Goal: Information Seeking & Learning: Learn about a topic

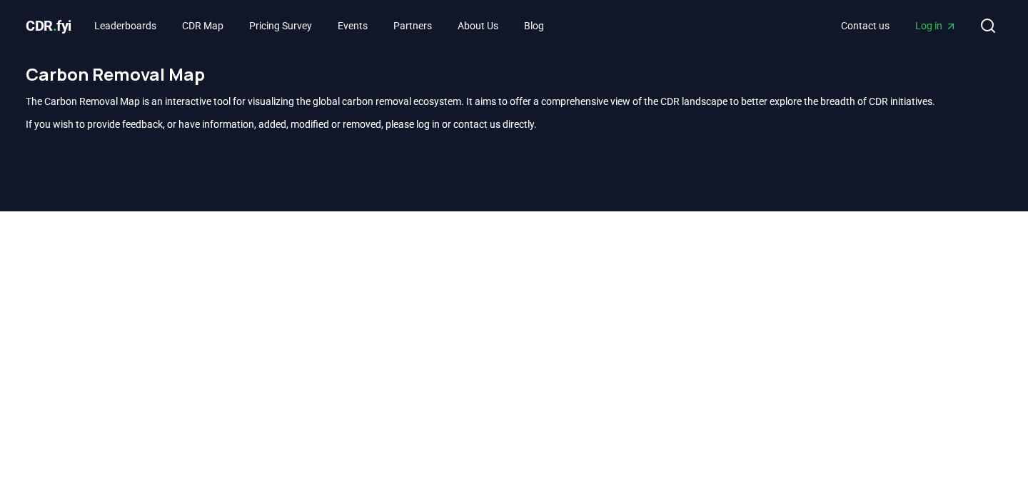
click at [56, 25] on span "." at bounding box center [55, 25] width 4 height 17
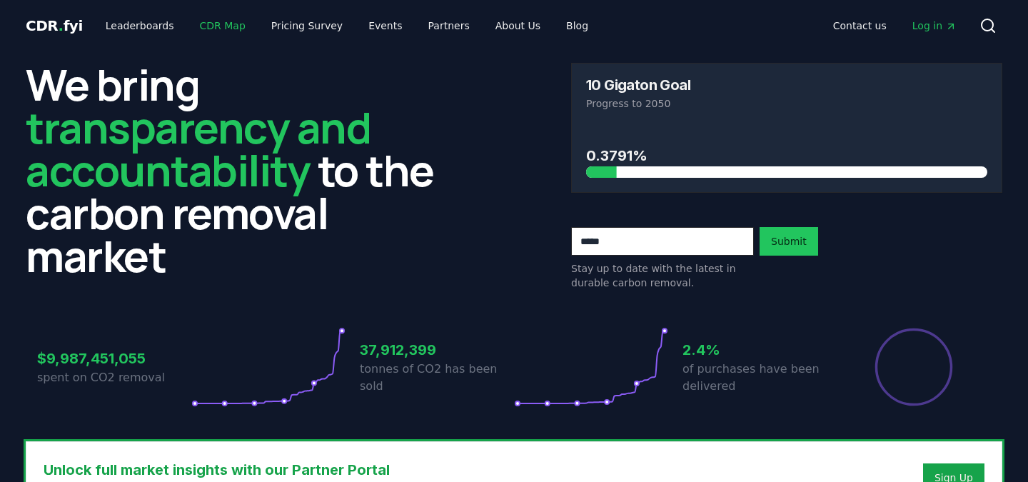
click at [222, 24] on link "CDR Map" at bounding box center [222, 26] width 69 height 26
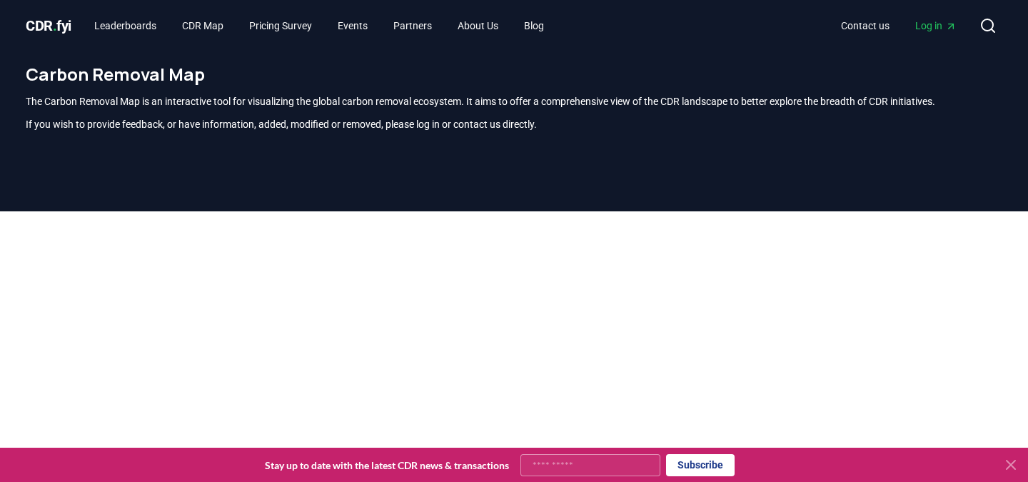
scroll to position [420, 0]
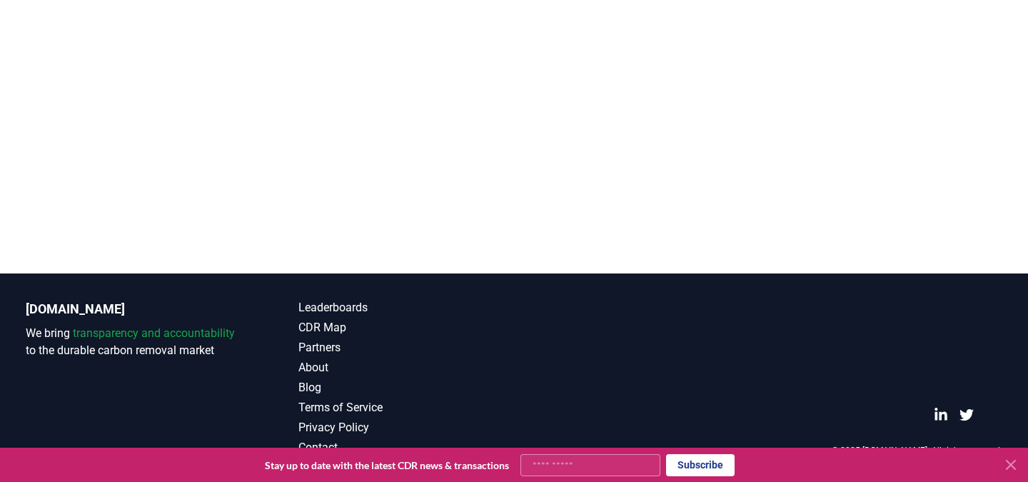
click at [1015, 462] on icon at bounding box center [1010, 464] width 17 height 17
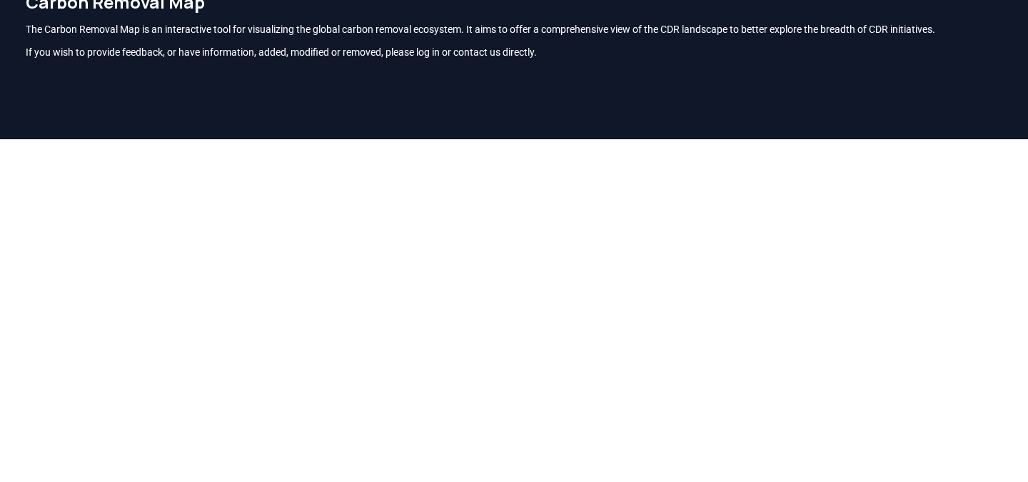
scroll to position [0, 0]
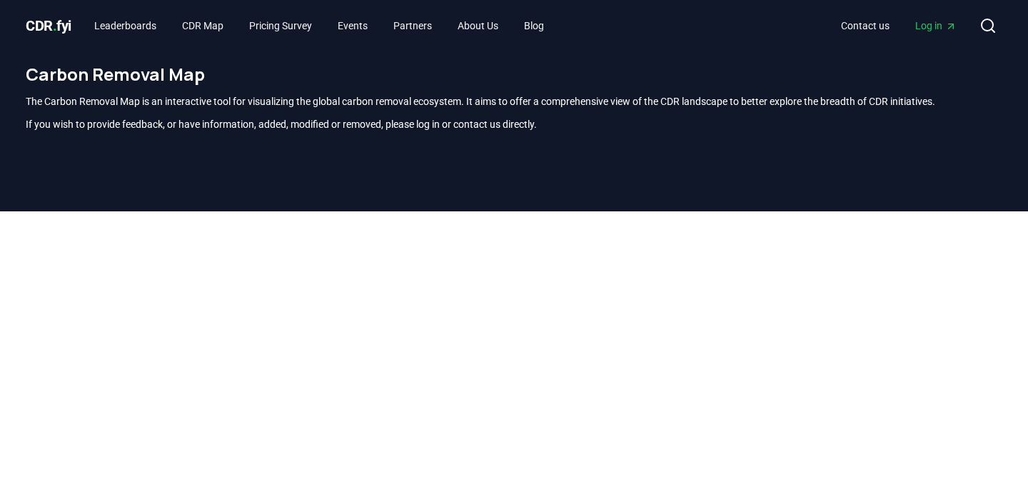
click at [937, 25] on span "Log in" at bounding box center [935, 26] width 41 height 14
click at [131, 30] on link "Leaderboards" at bounding box center [125, 26] width 85 height 26
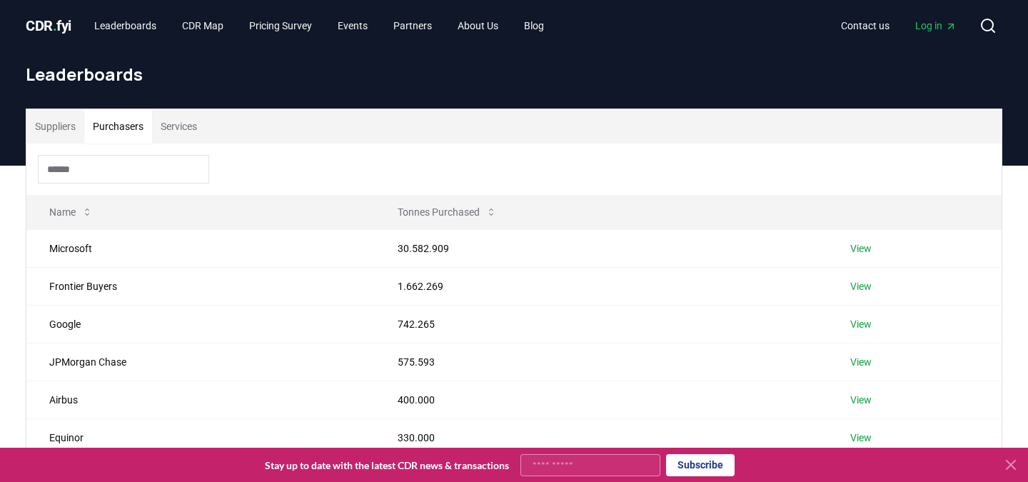
click at [134, 131] on button "Purchasers" at bounding box center [118, 126] width 68 height 34
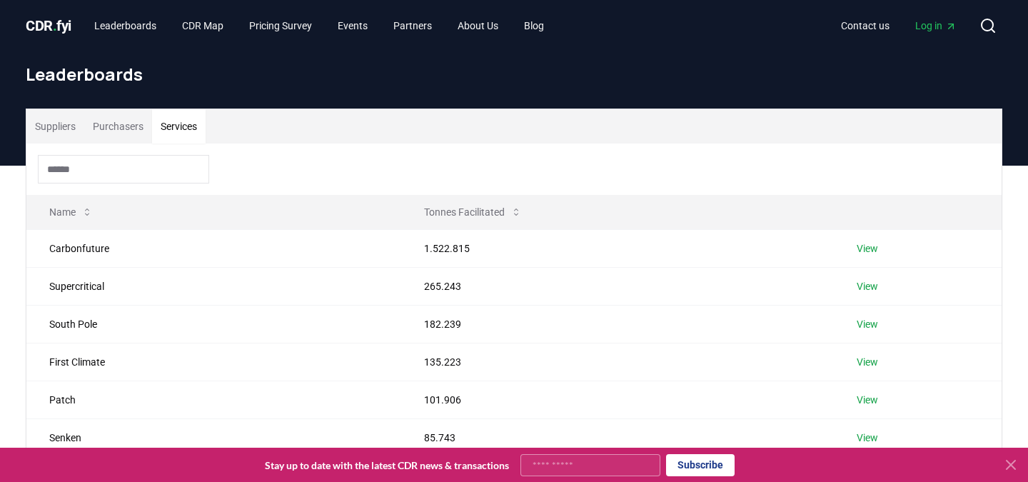
click at [175, 129] on button "Services" at bounding box center [179, 126] width 54 height 34
click at [116, 114] on button "Purchasers" at bounding box center [118, 126] width 68 height 34
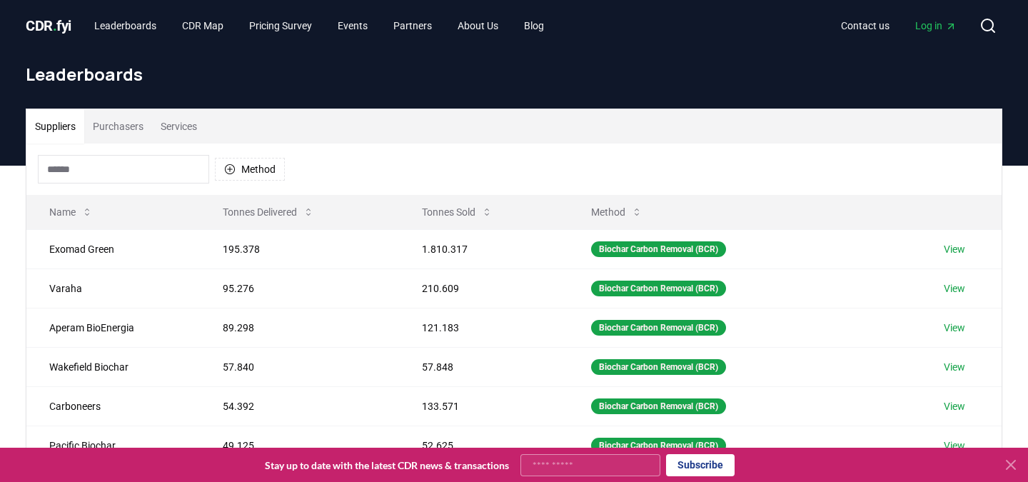
click at [49, 129] on button "Suppliers" at bounding box center [55, 126] width 58 height 34
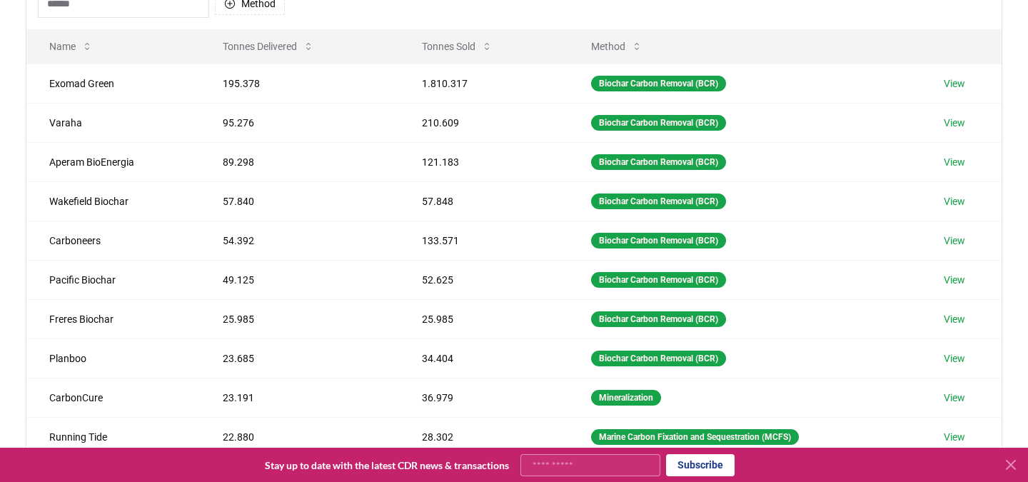
scroll to position [100, 0]
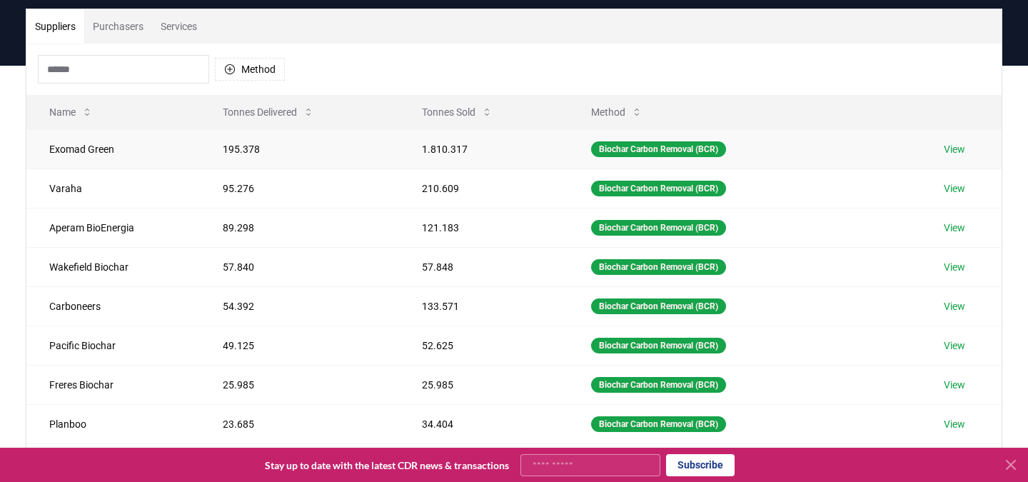
click at [90, 152] on td "Exomad Green" at bounding box center [112, 148] width 173 height 39
click at [631, 114] on icon at bounding box center [636, 111] width 11 height 11
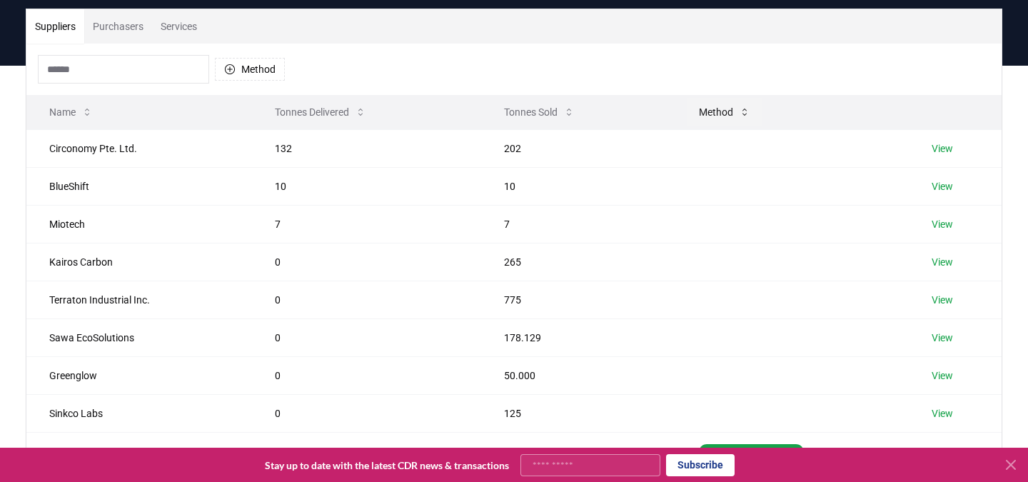
click at [711, 119] on button "Method" at bounding box center [725, 112] width 74 height 29
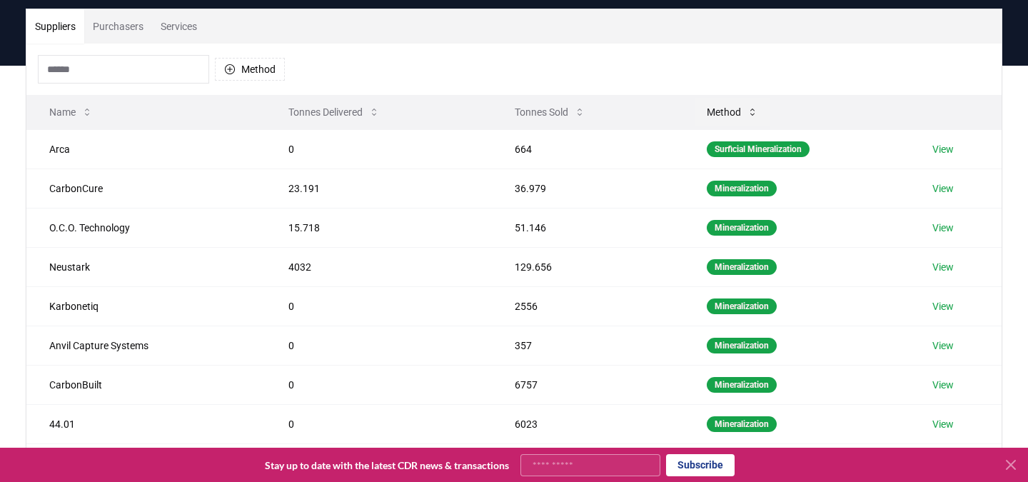
click at [731, 125] on button "Method" at bounding box center [732, 112] width 74 height 29
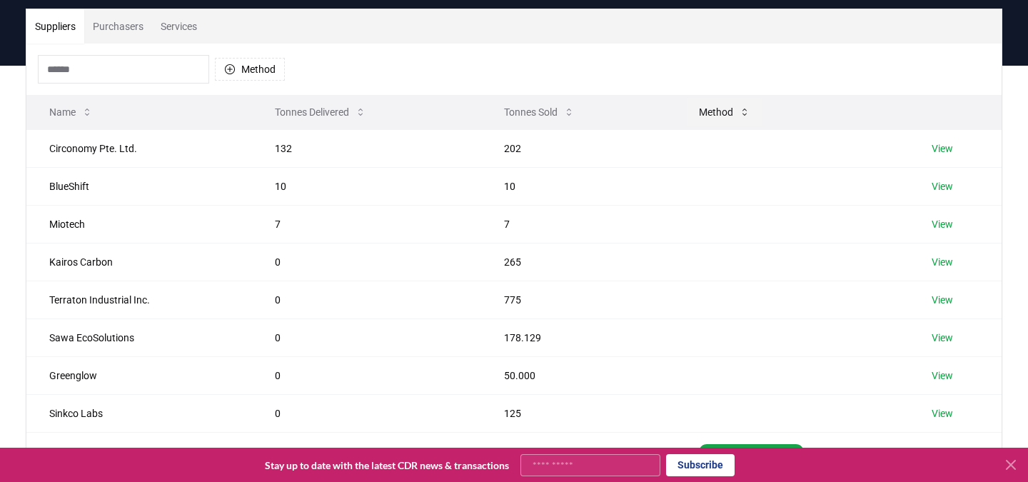
click at [735, 108] on button "Method" at bounding box center [725, 112] width 74 height 29
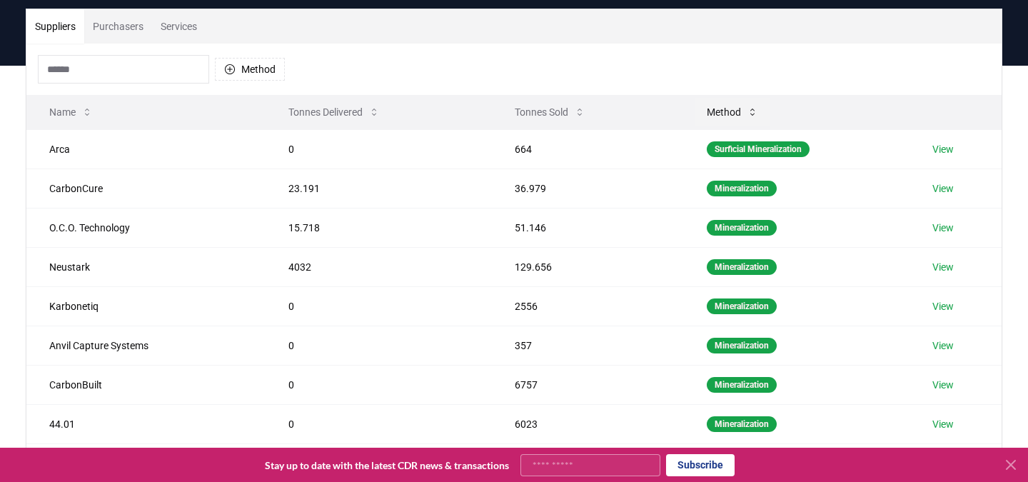
click at [735, 108] on button "Method" at bounding box center [732, 112] width 74 height 29
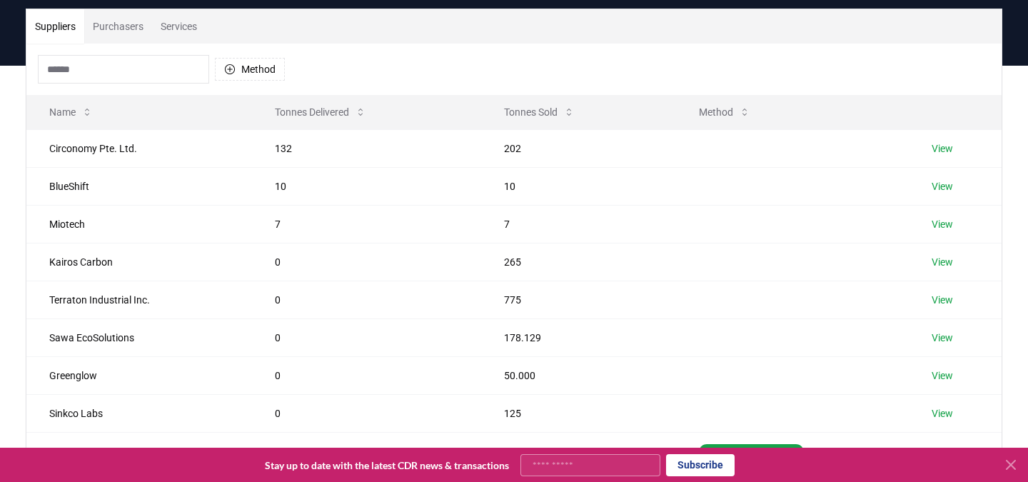
click at [268, 52] on div "Method" at bounding box center [513, 69] width 975 height 51
click at [271, 62] on button "Method" at bounding box center [250, 69] width 70 height 23
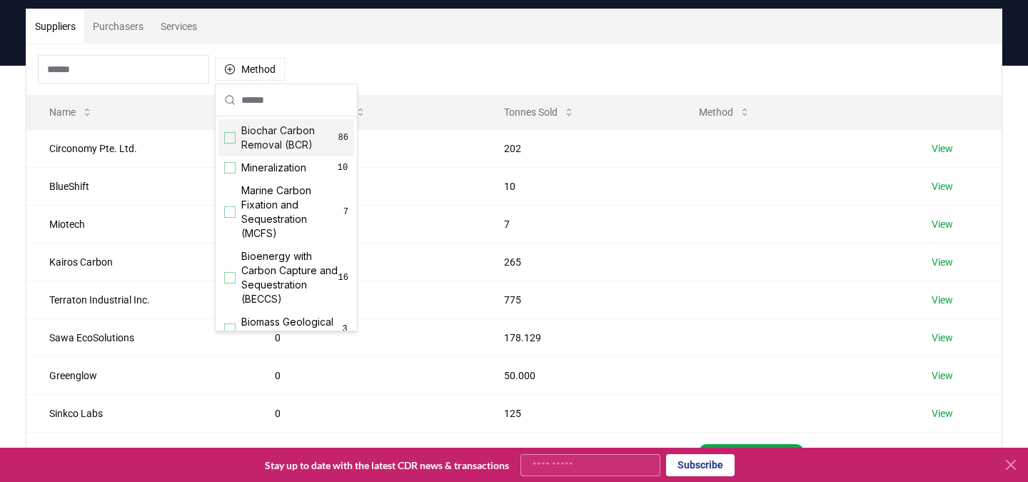
click at [298, 146] on span "Biochar Carbon Removal (BCR)" at bounding box center [289, 138] width 97 height 29
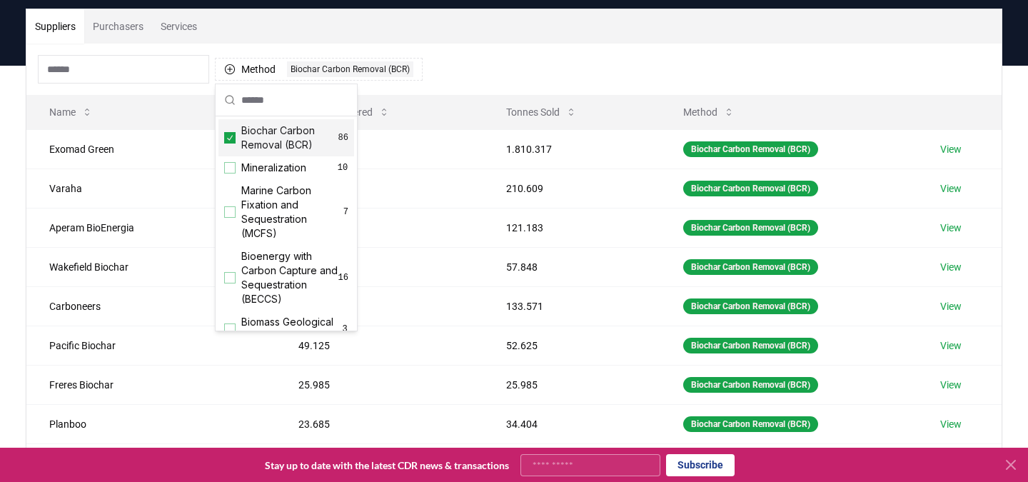
click at [538, 64] on div "Method 1 Biochar Carbon Removal (BCR)" at bounding box center [513, 69] width 975 height 51
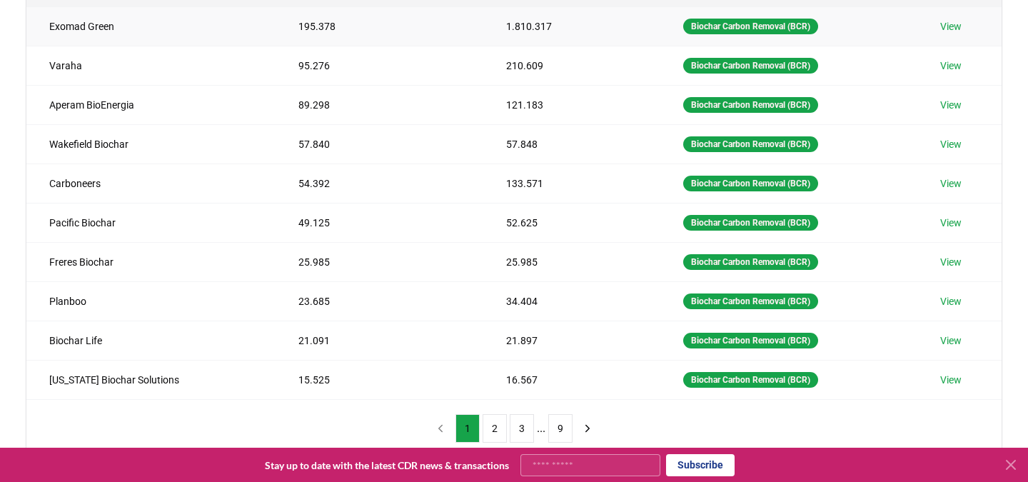
scroll to position [221, 0]
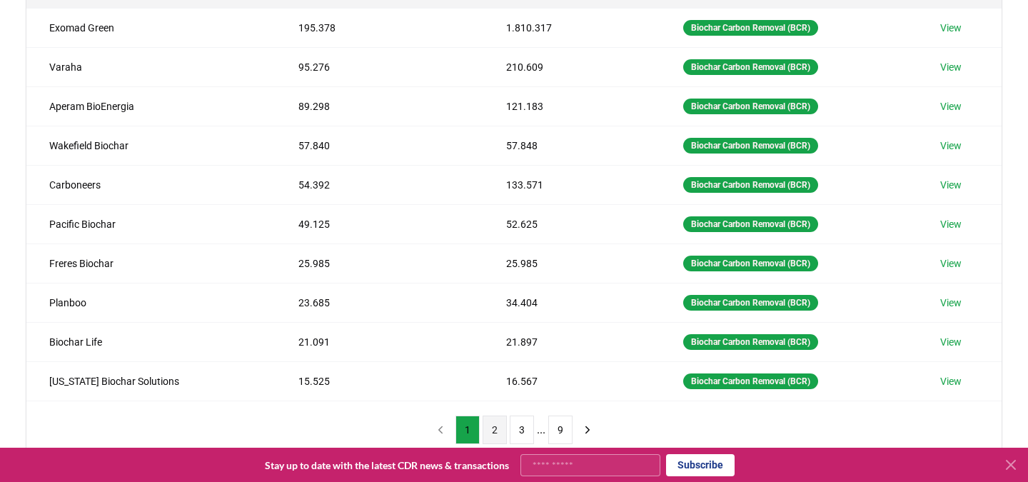
click at [501, 430] on button "2" at bounding box center [495, 430] width 24 height 29
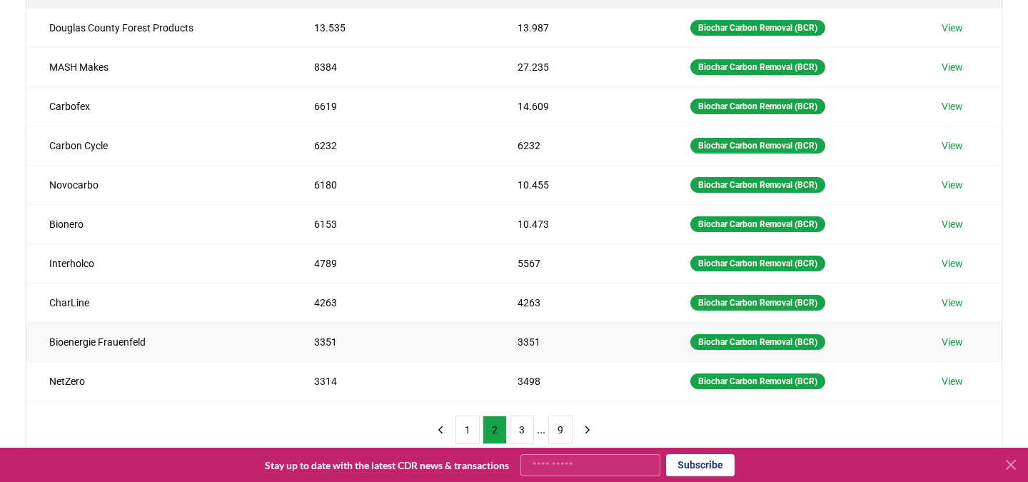
scroll to position [224, 0]
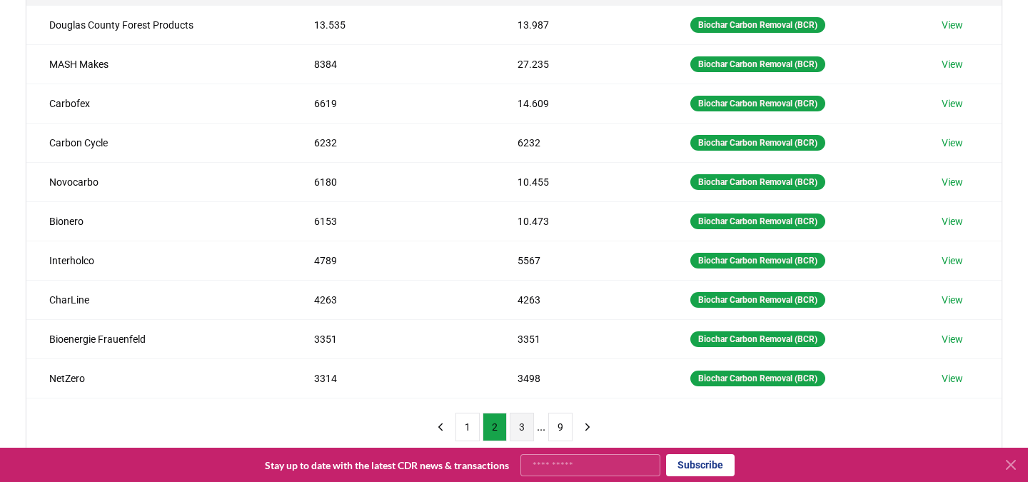
click at [522, 424] on button "3" at bounding box center [522, 427] width 24 height 29
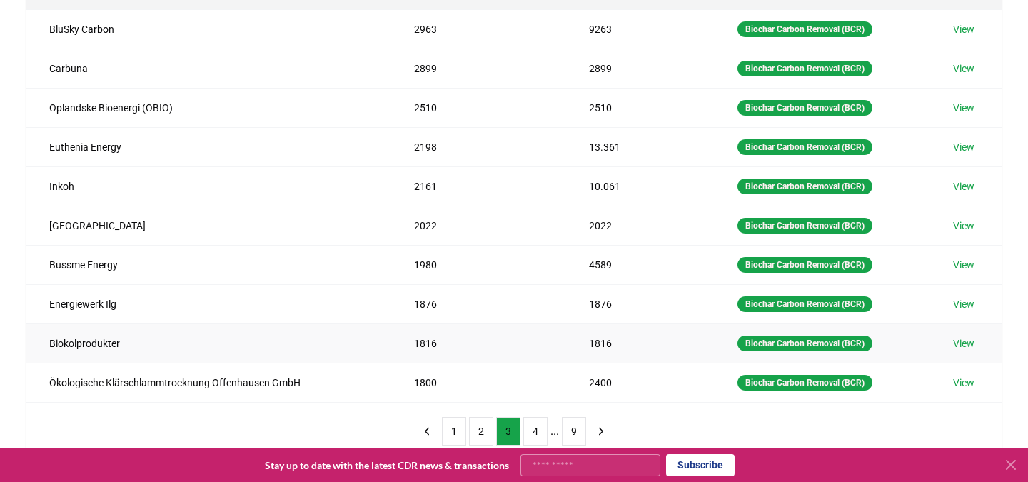
scroll to position [225, 0]
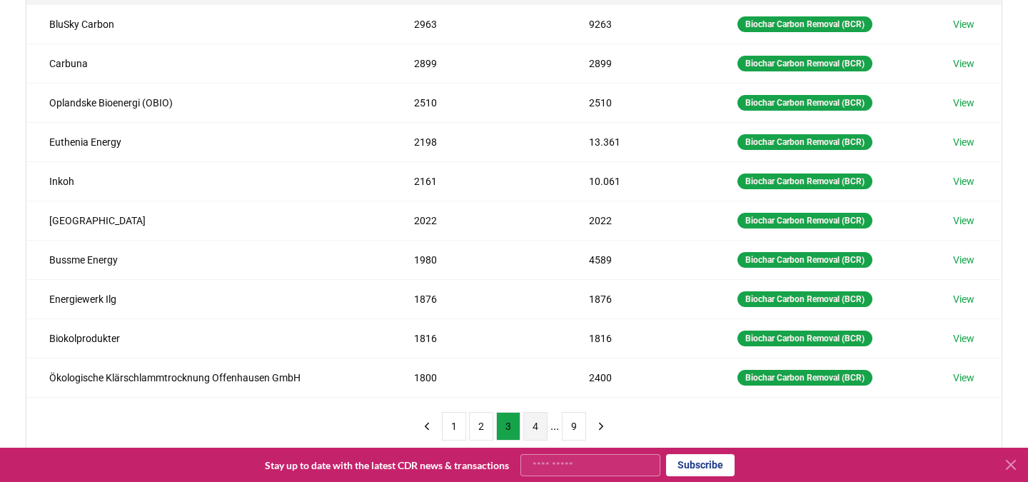
click at [535, 425] on button "4" at bounding box center [535, 426] width 24 height 29
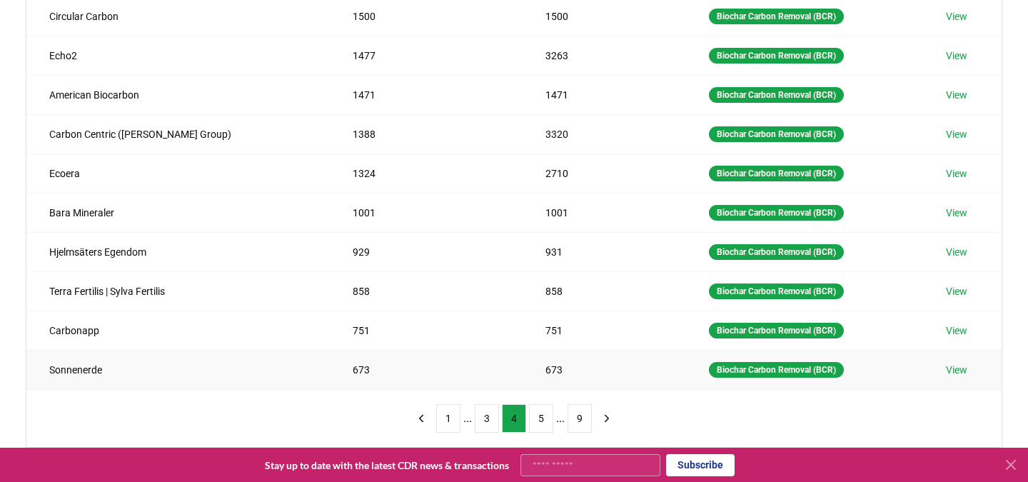
scroll to position [234, 0]
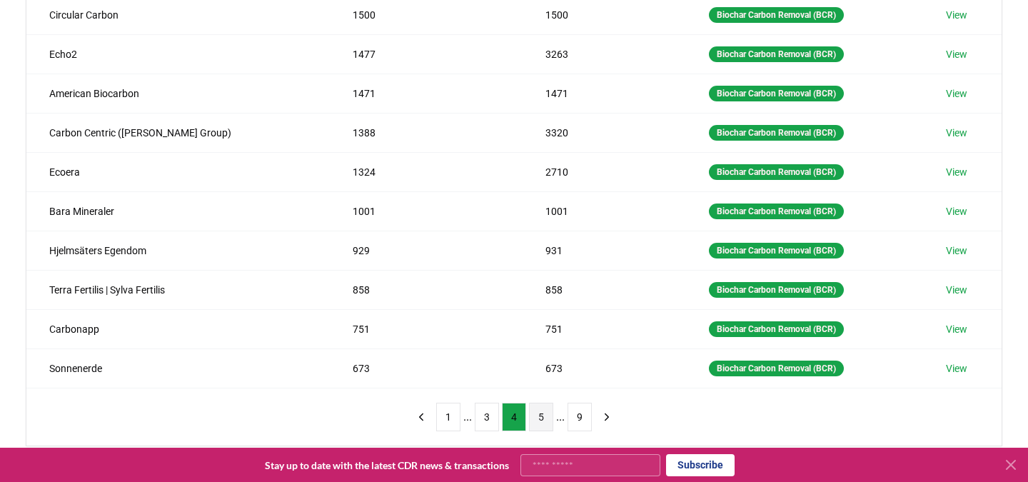
click at [545, 415] on button "5" at bounding box center [541, 417] width 24 height 29
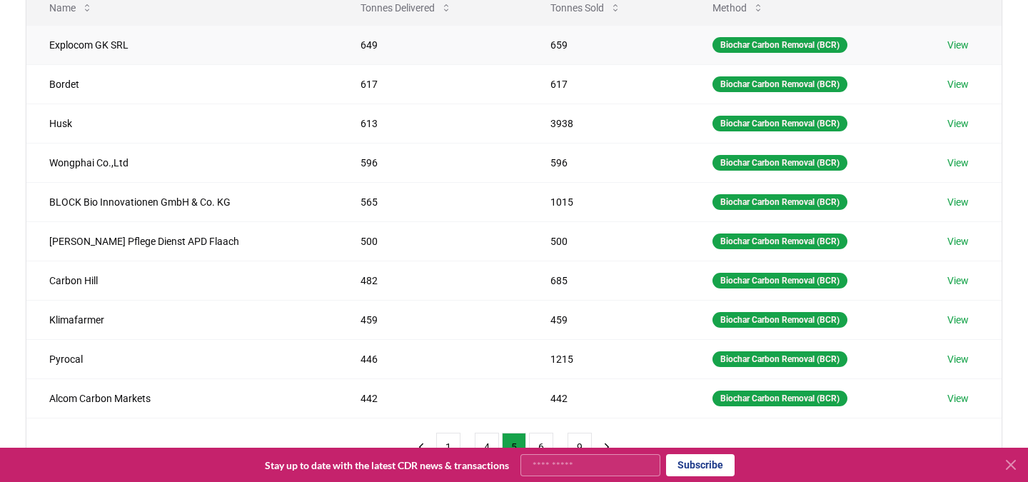
scroll to position [286, 0]
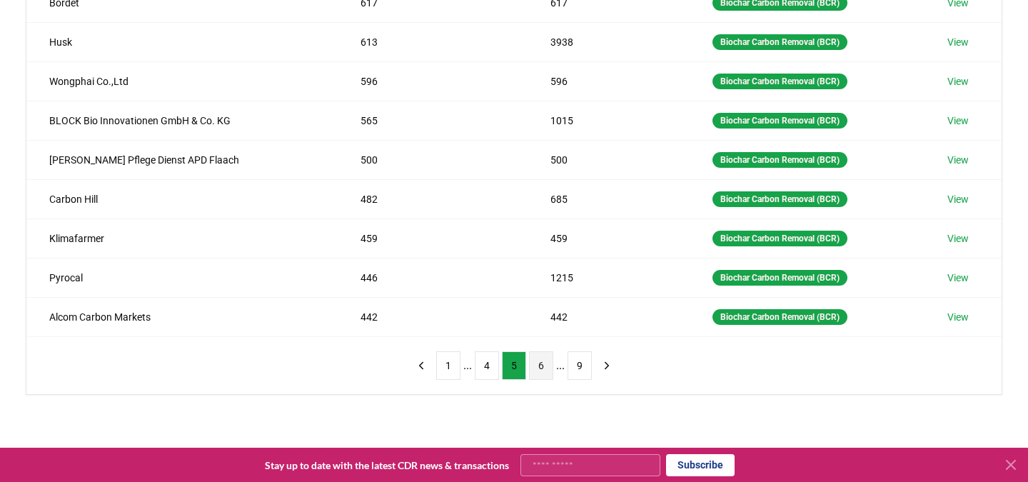
click at [543, 366] on button "6" at bounding box center [541, 365] width 24 height 29
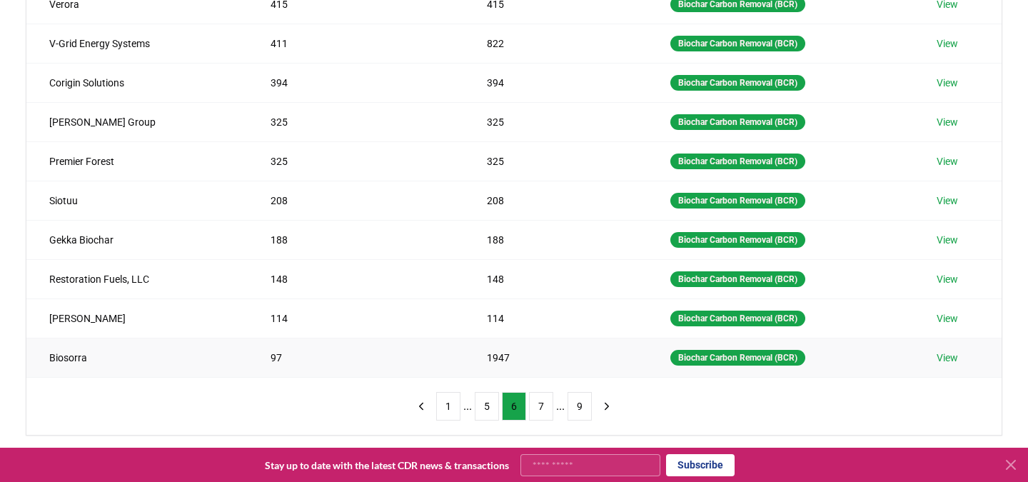
scroll to position [248, 0]
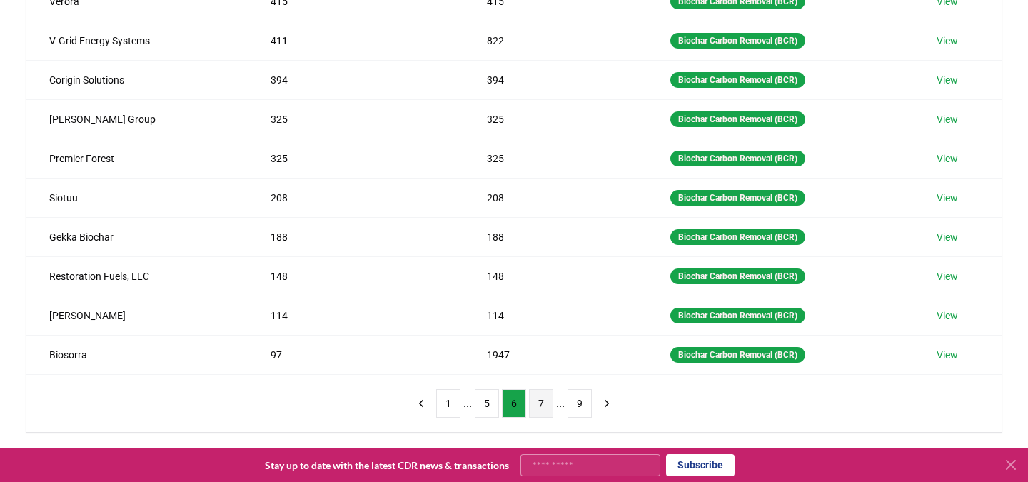
click at [543, 404] on button "7" at bounding box center [541, 403] width 24 height 29
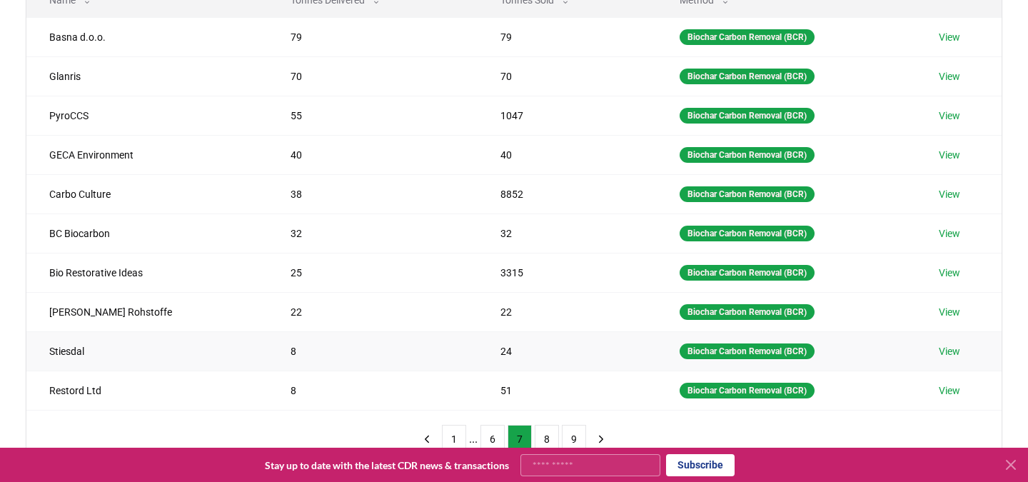
scroll to position [219, 0]
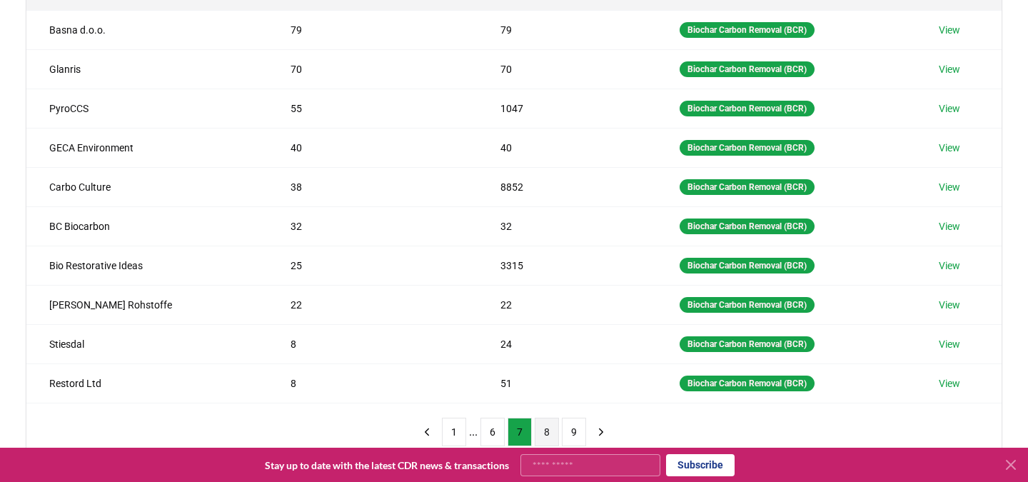
click at [553, 426] on button "8" at bounding box center [547, 432] width 24 height 29
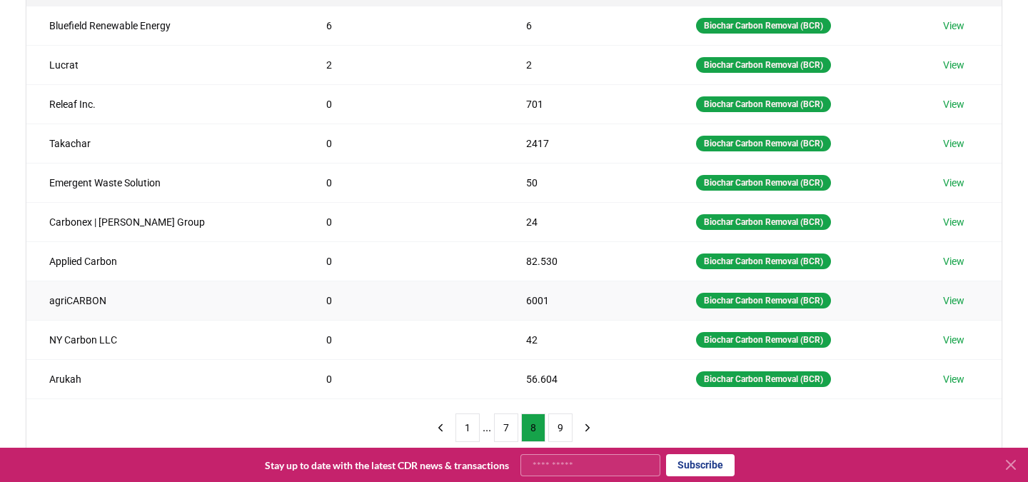
scroll to position [231, 0]
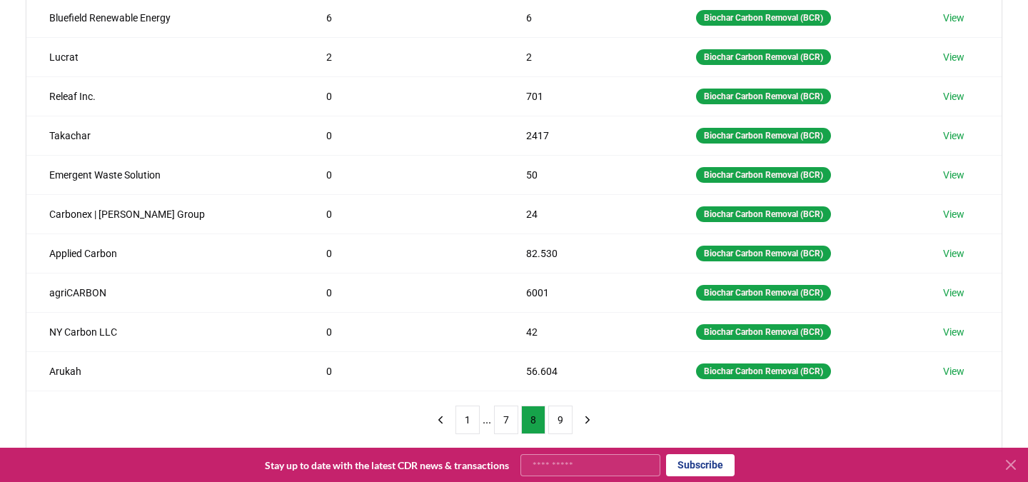
click at [560, 423] on button "9" at bounding box center [560, 420] width 24 height 29
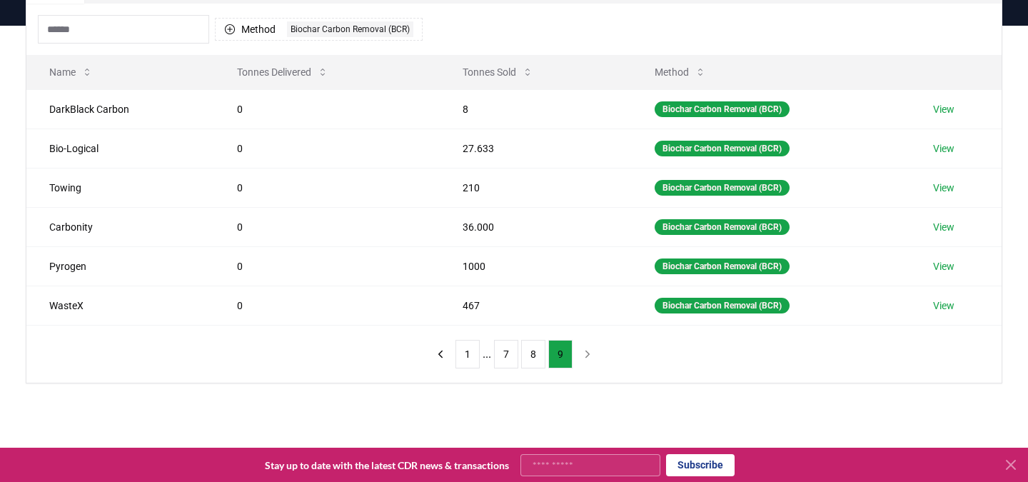
scroll to position [139, 0]
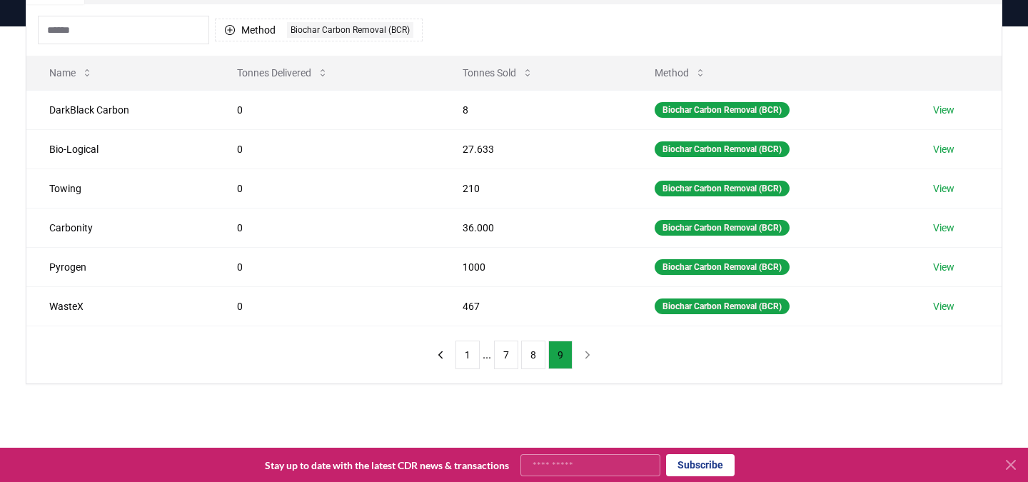
click at [1012, 464] on icon at bounding box center [1010, 464] width 17 height 17
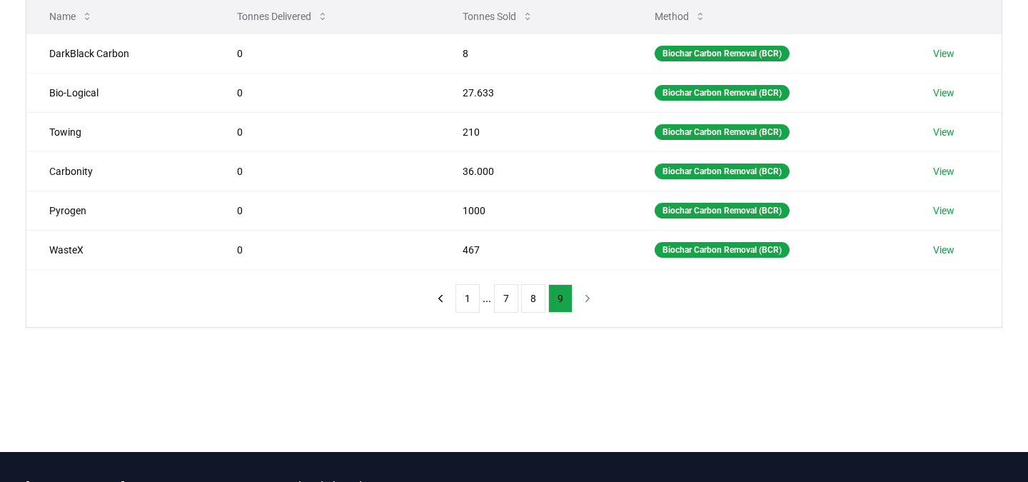
scroll to position [227, 0]
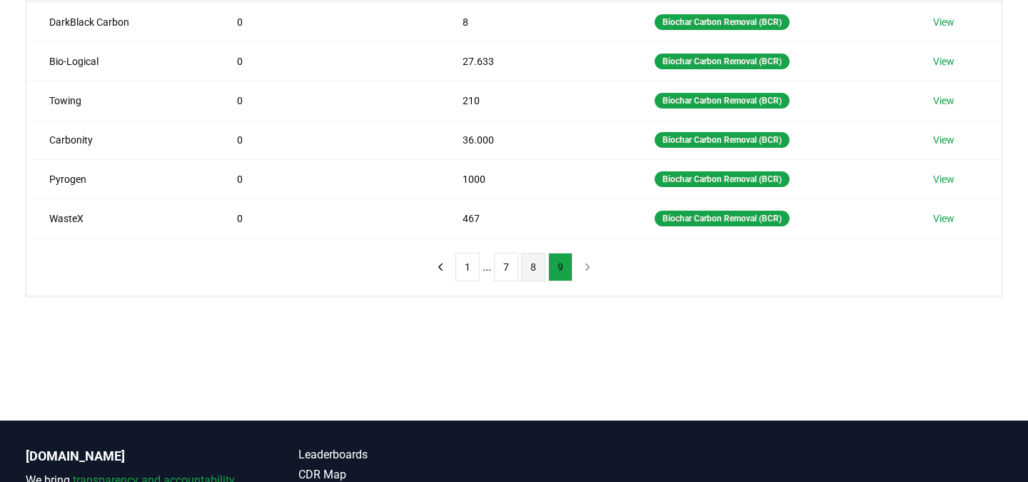
click at [527, 262] on button "8" at bounding box center [533, 267] width 24 height 29
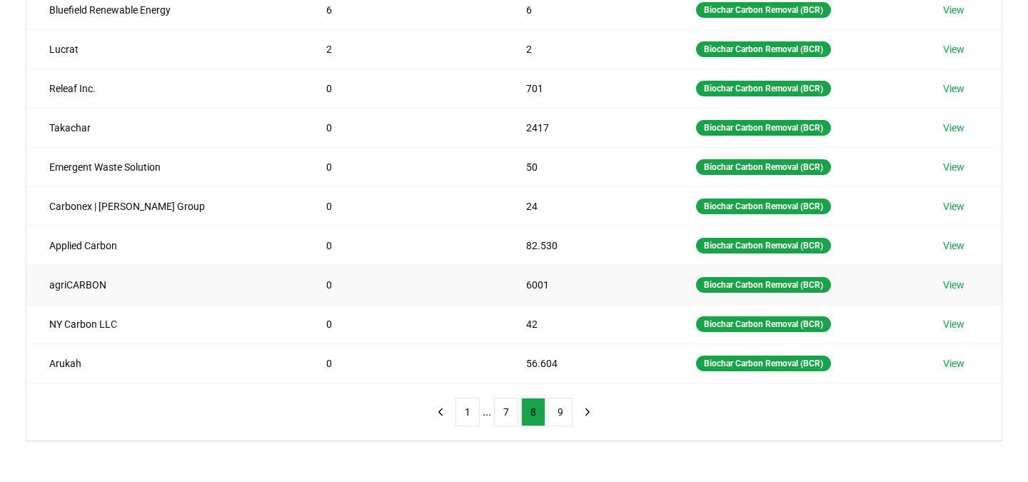
scroll to position [241, 0]
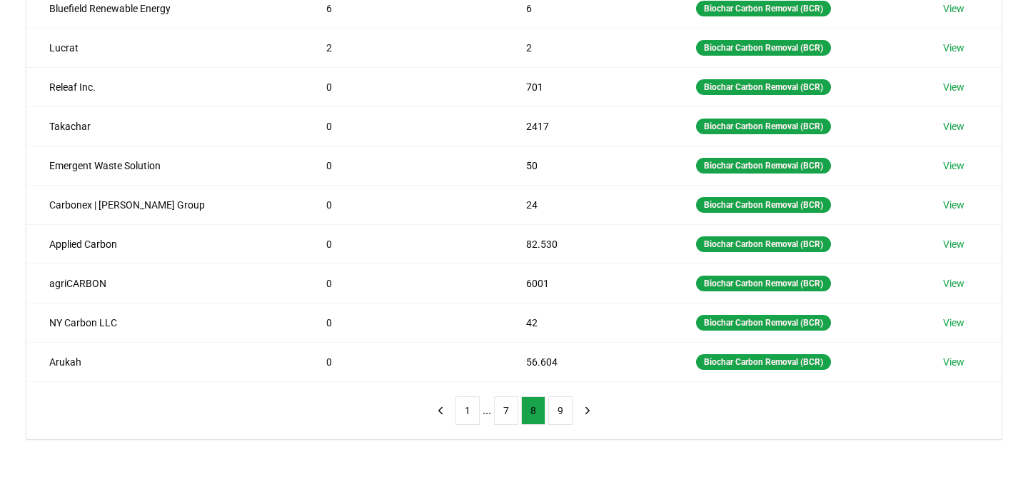
click at [505, 414] on button "7" at bounding box center [506, 410] width 24 height 29
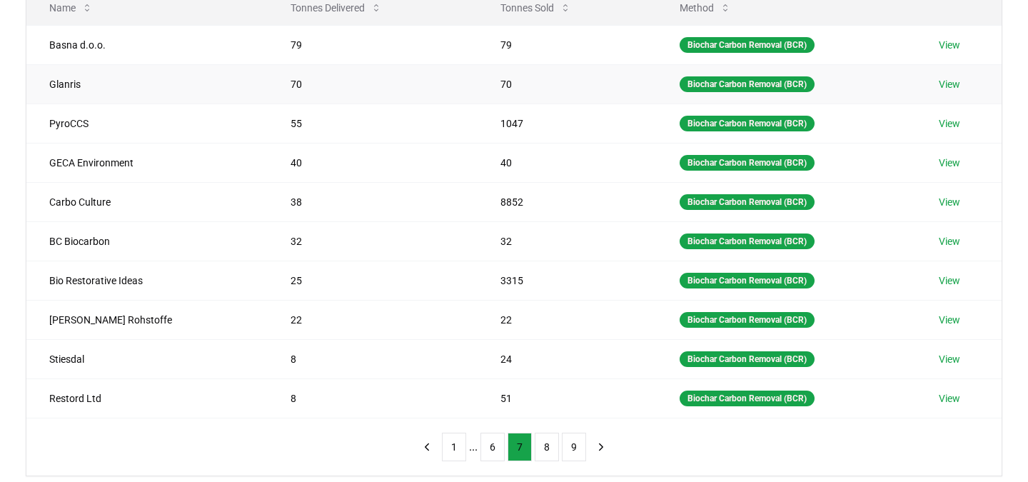
scroll to position [183, 0]
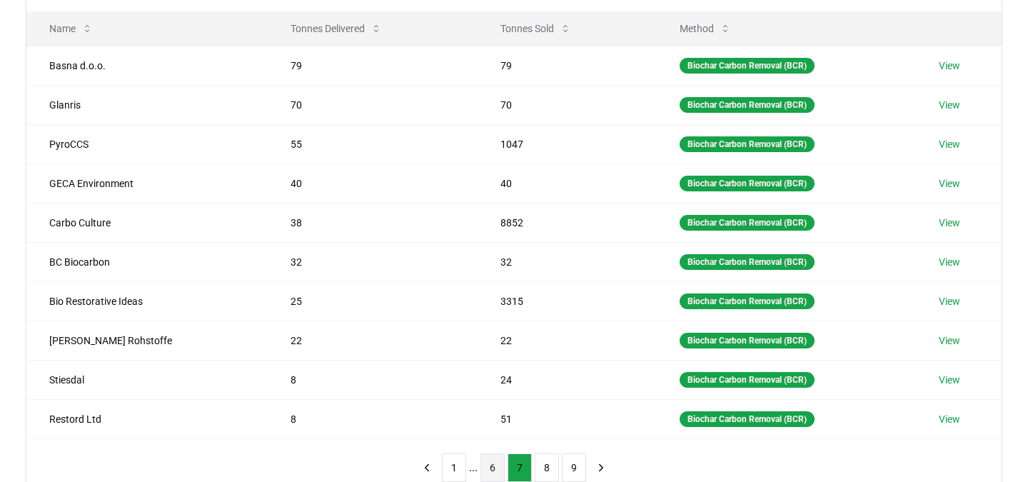
click at [488, 463] on button "6" at bounding box center [493, 467] width 24 height 29
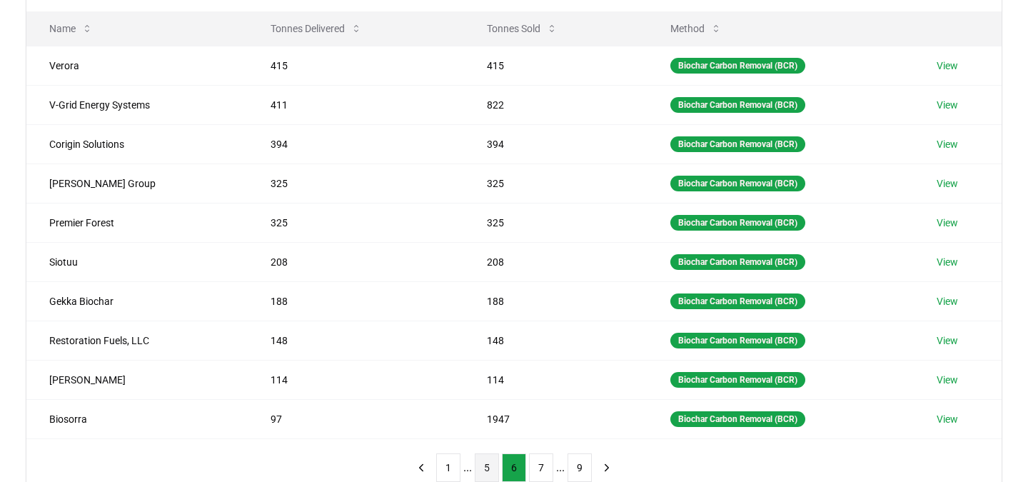
click at [488, 466] on button "5" at bounding box center [487, 467] width 24 height 29
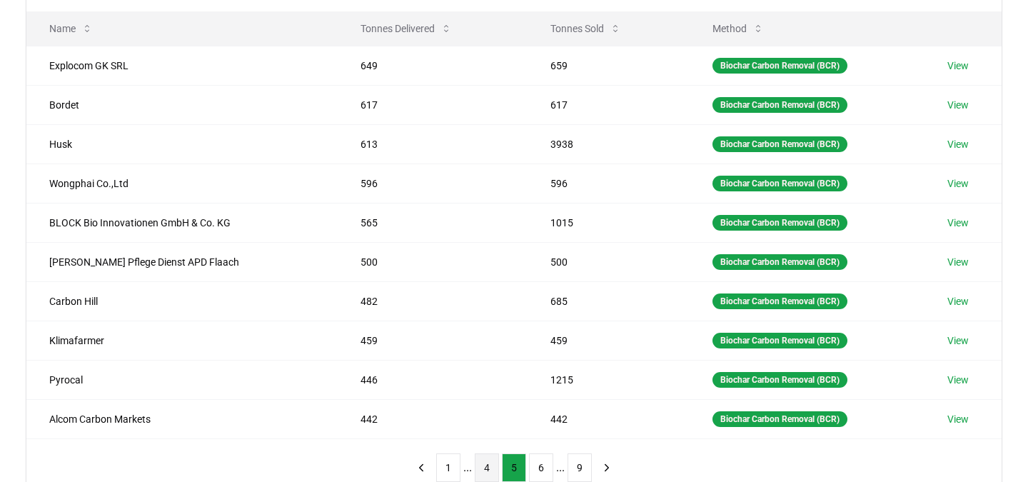
click at [492, 470] on button "4" at bounding box center [487, 467] width 24 height 29
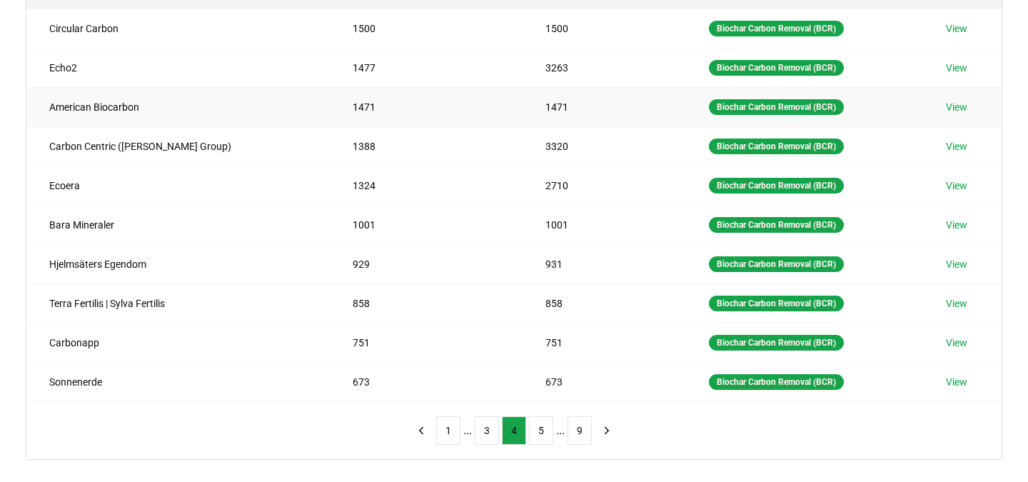
scroll to position [463, 0]
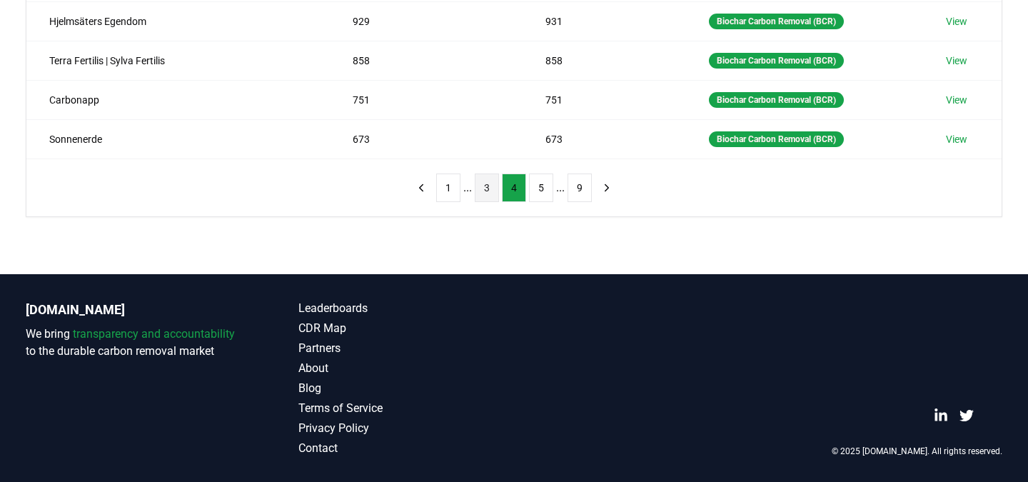
click at [480, 185] on button "3" at bounding box center [487, 187] width 24 height 29
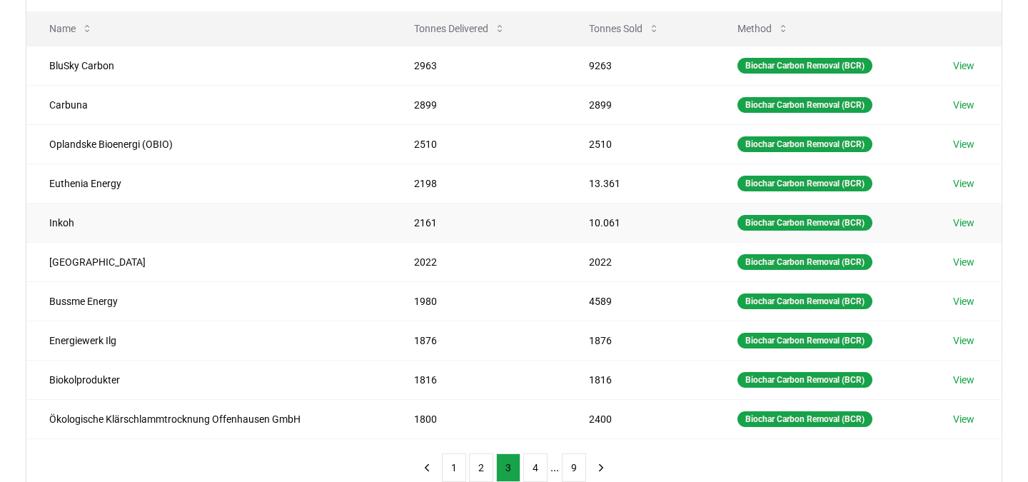
scroll to position [183, 0]
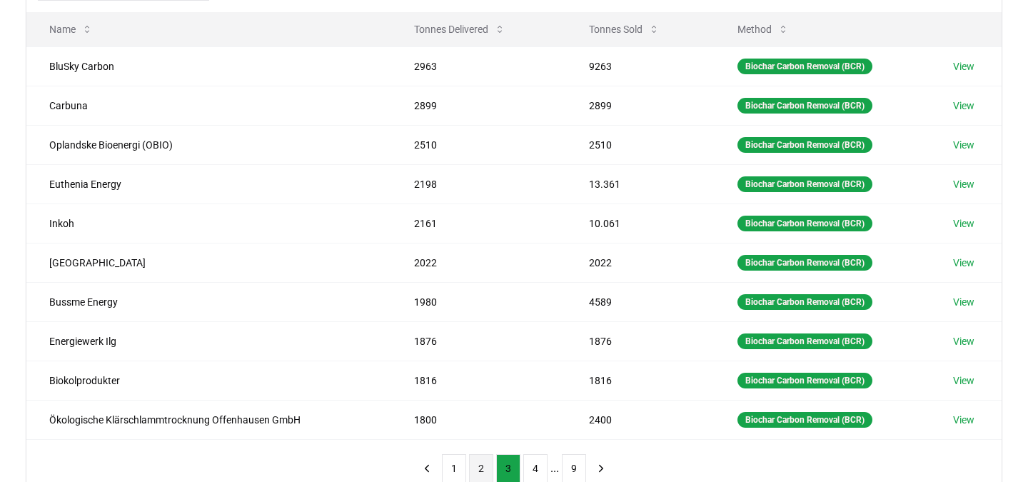
click at [483, 465] on button "2" at bounding box center [481, 468] width 24 height 29
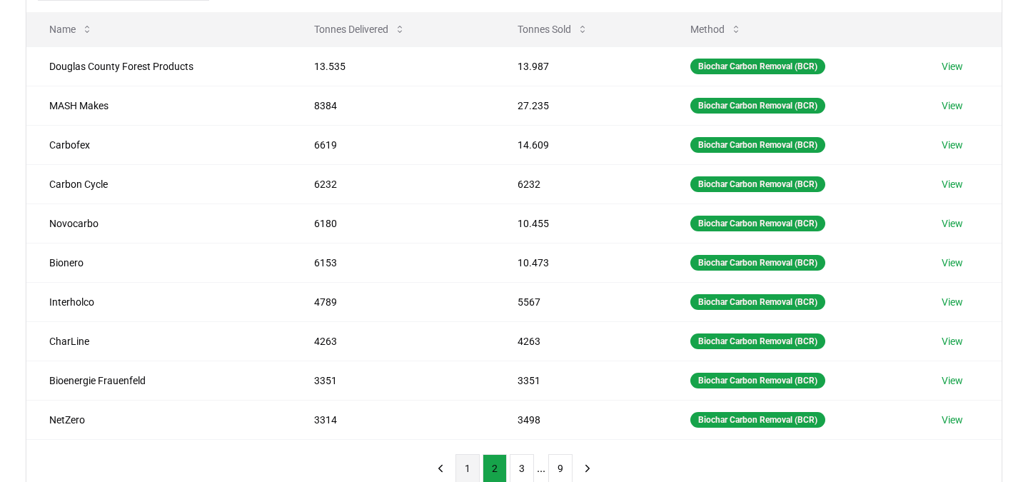
click at [469, 464] on button "1" at bounding box center [468, 468] width 24 height 29
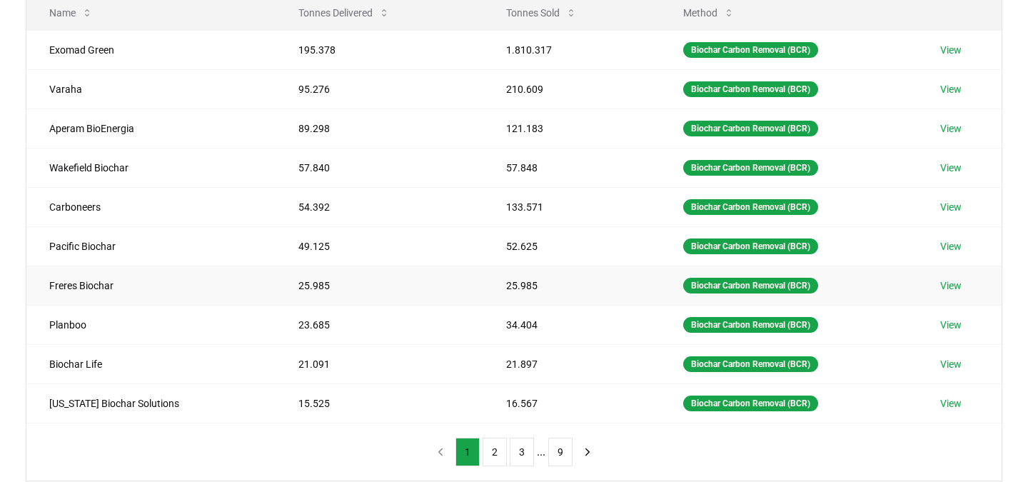
scroll to position [216, 0]
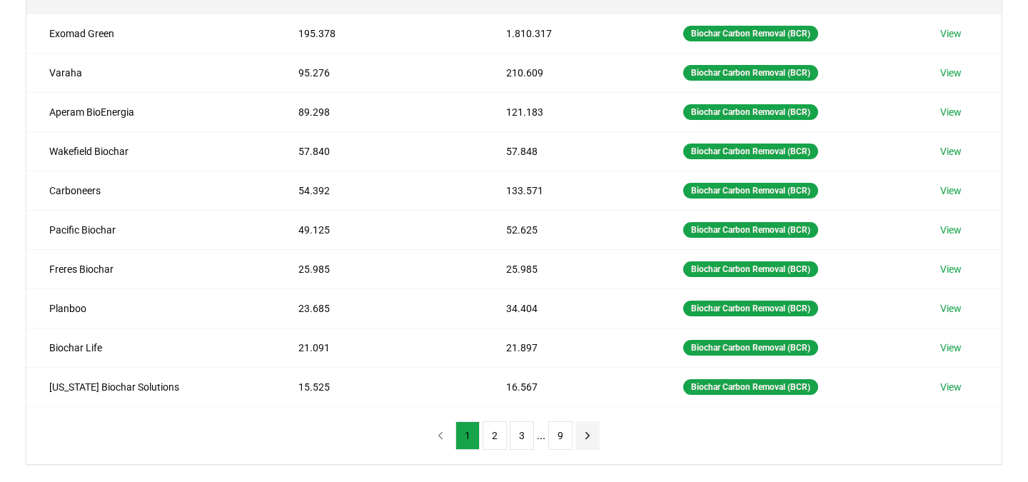
click at [590, 435] on icon "next page" at bounding box center [587, 435] width 13 height 13
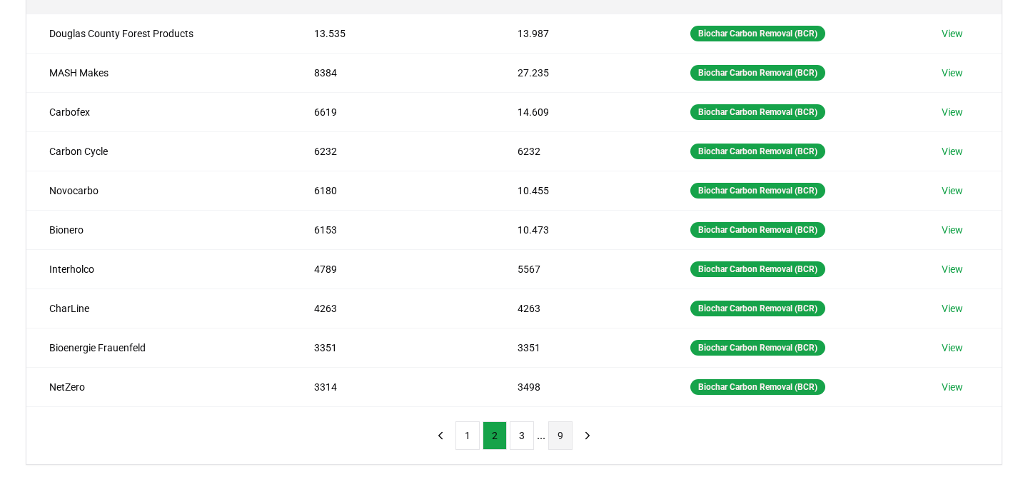
click at [566, 435] on button "9" at bounding box center [560, 435] width 24 height 29
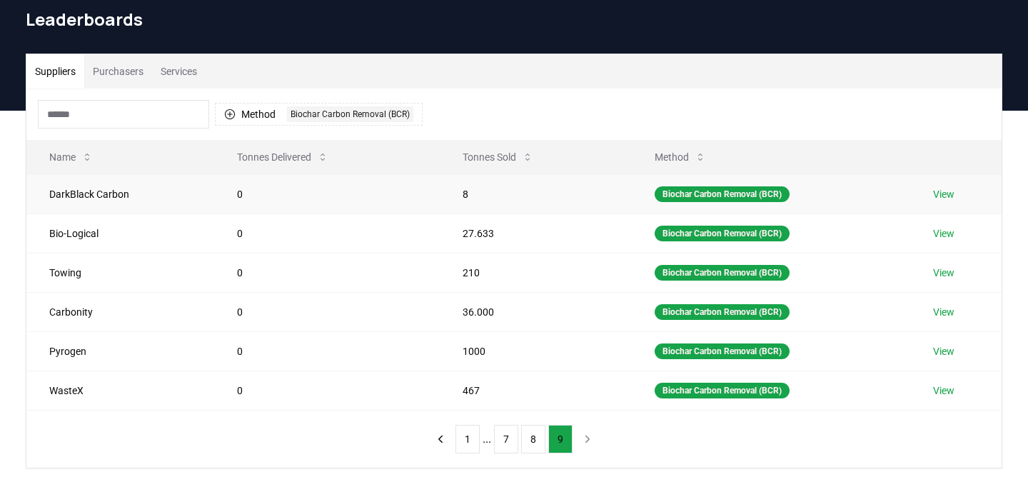
scroll to position [176, 0]
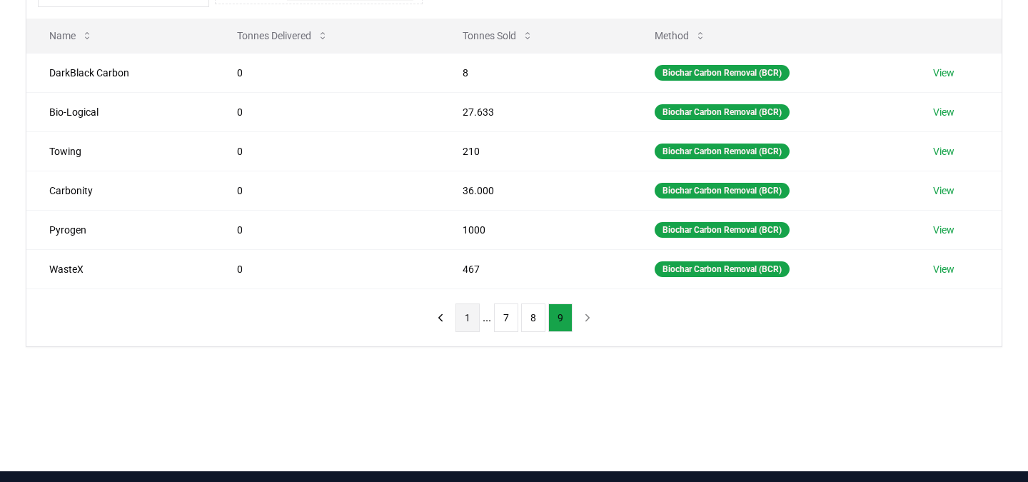
click at [462, 315] on button "1" at bounding box center [468, 317] width 24 height 29
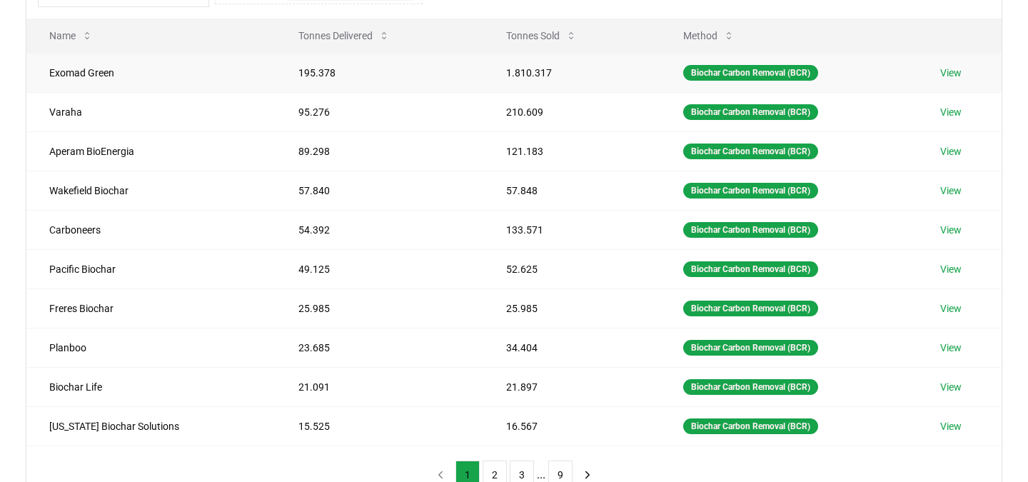
click at [319, 71] on td "195.378" at bounding box center [380, 72] width 208 height 39
drag, startPoint x: 319, startPoint y: 71, endPoint x: 272, endPoint y: 71, distance: 47.1
click at [276, 71] on td "195.378" at bounding box center [380, 72] width 208 height 39
copy td "195.378"
click at [538, 74] on td "1.810.317" at bounding box center [571, 72] width 176 height 39
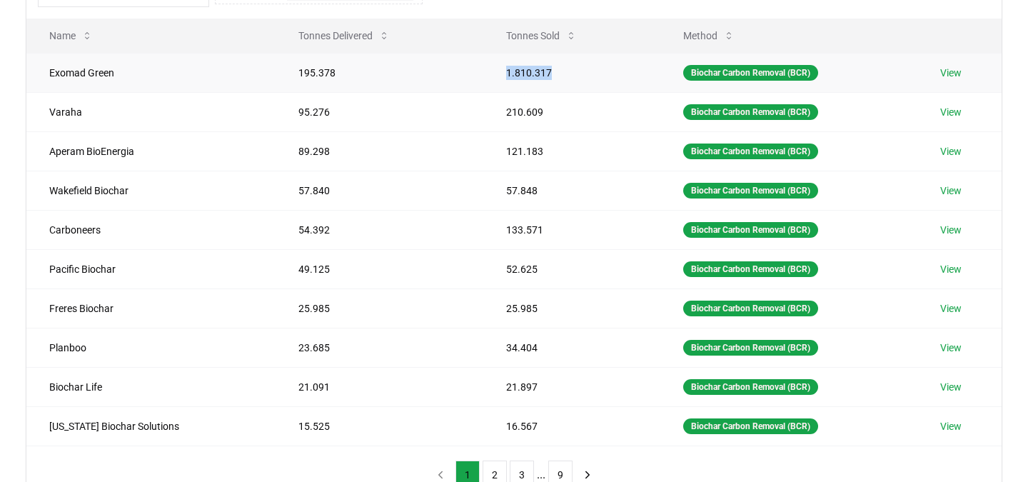
drag, startPoint x: 538, startPoint y: 74, endPoint x: 485, endPoint y: 74, distance: 53.6
click at [485, 74] on td "1.810.317" at bounding box center [571, 72] width 176 height 39
copy td "1.810.317"
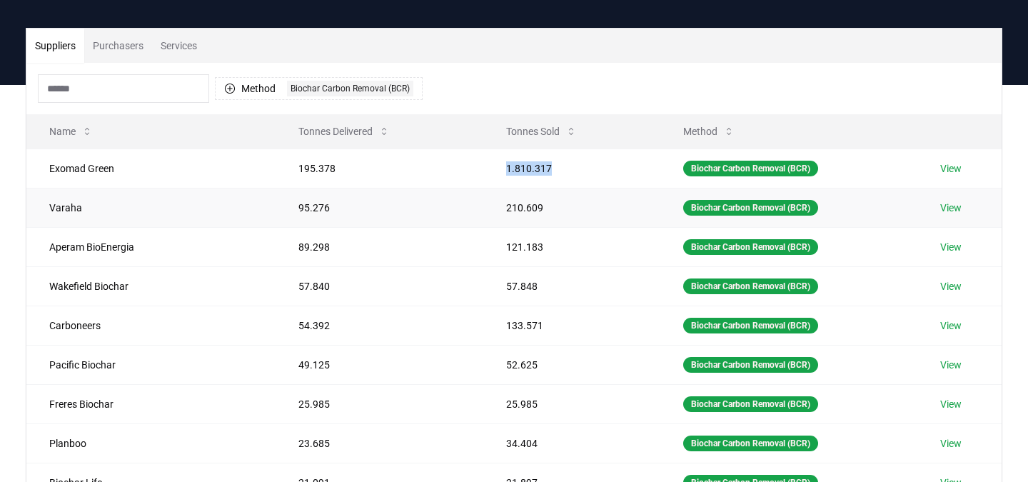
scroll to position [79, 0]
